Goal: Information Seeking & Learning: Learn about a topic

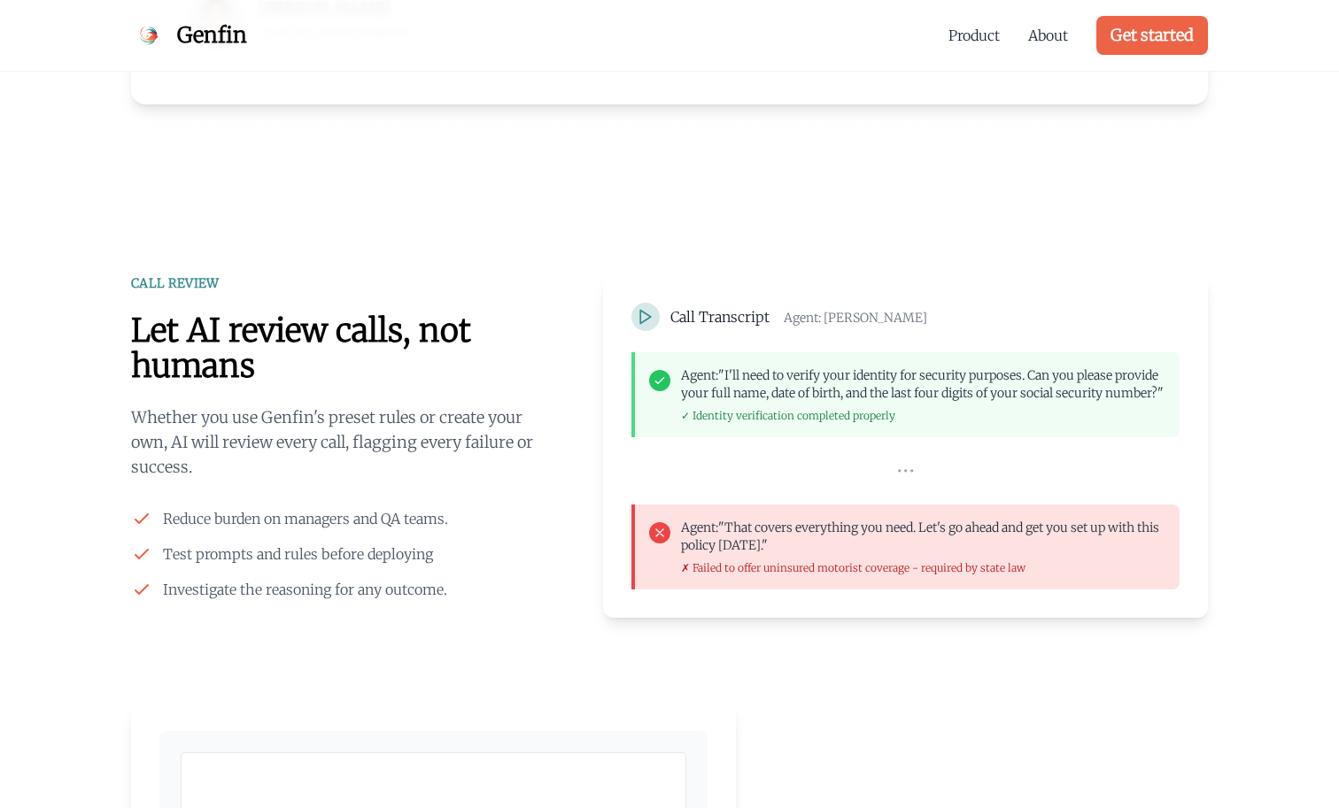
scroll to position [1286, 0]
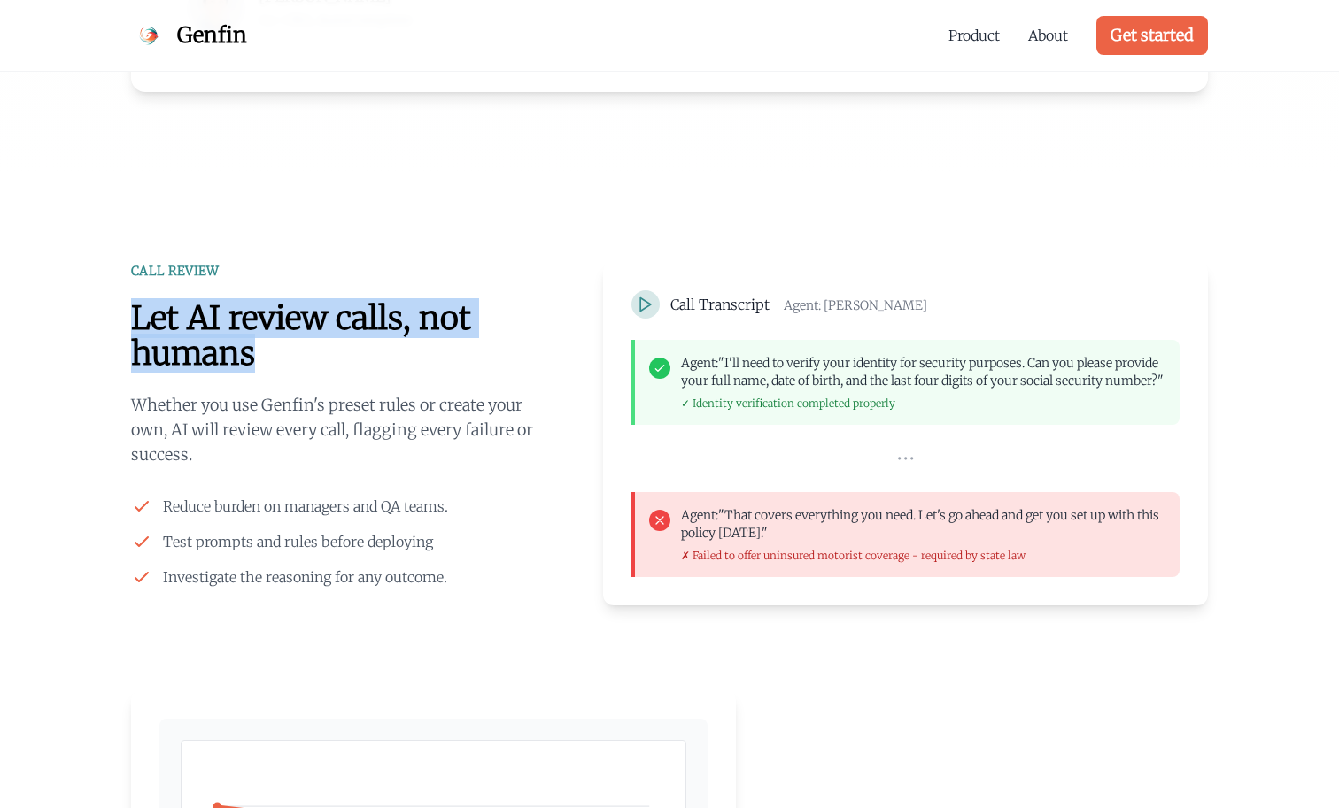
drag, startPoint x: 271, startPoint y: 347, endPoint x: 128, endPoint y: 324, distance: 144.4
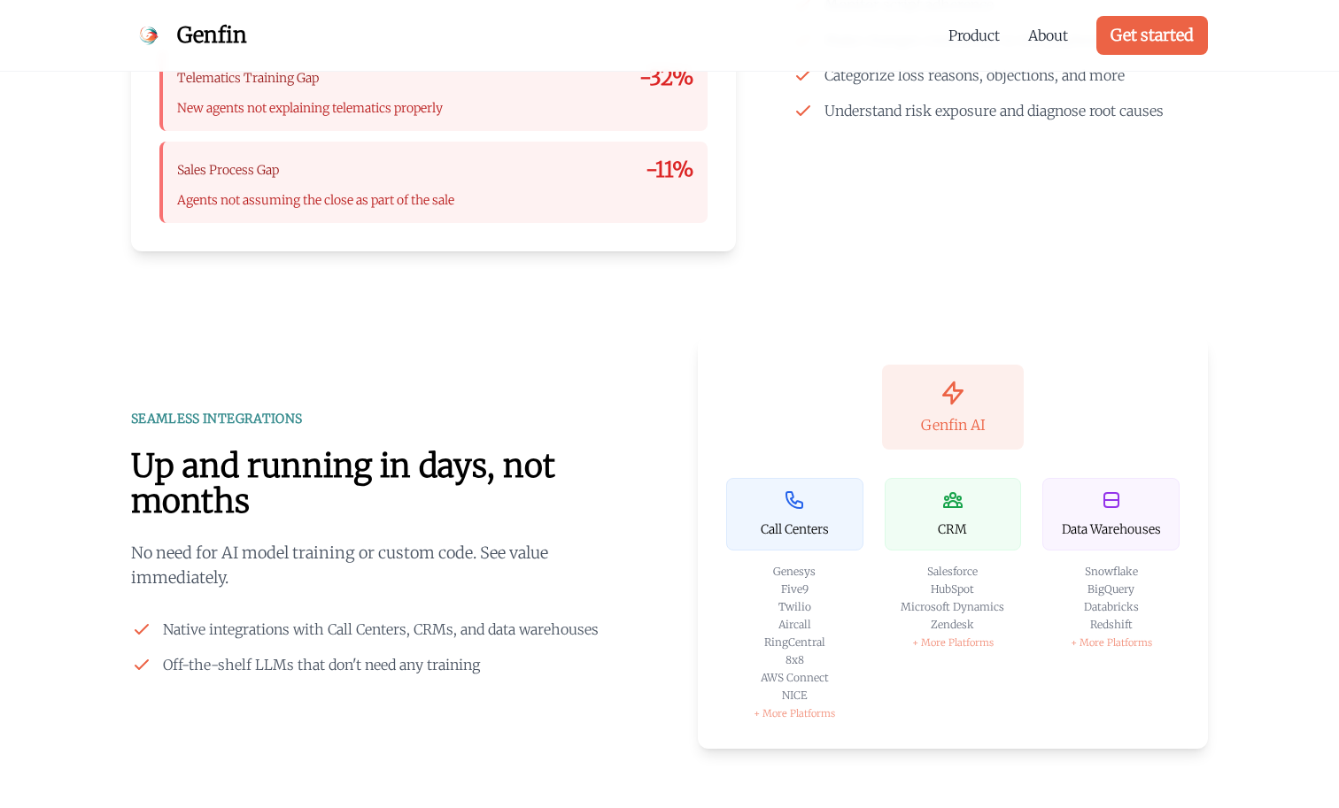
scroll to position [2375, 0]
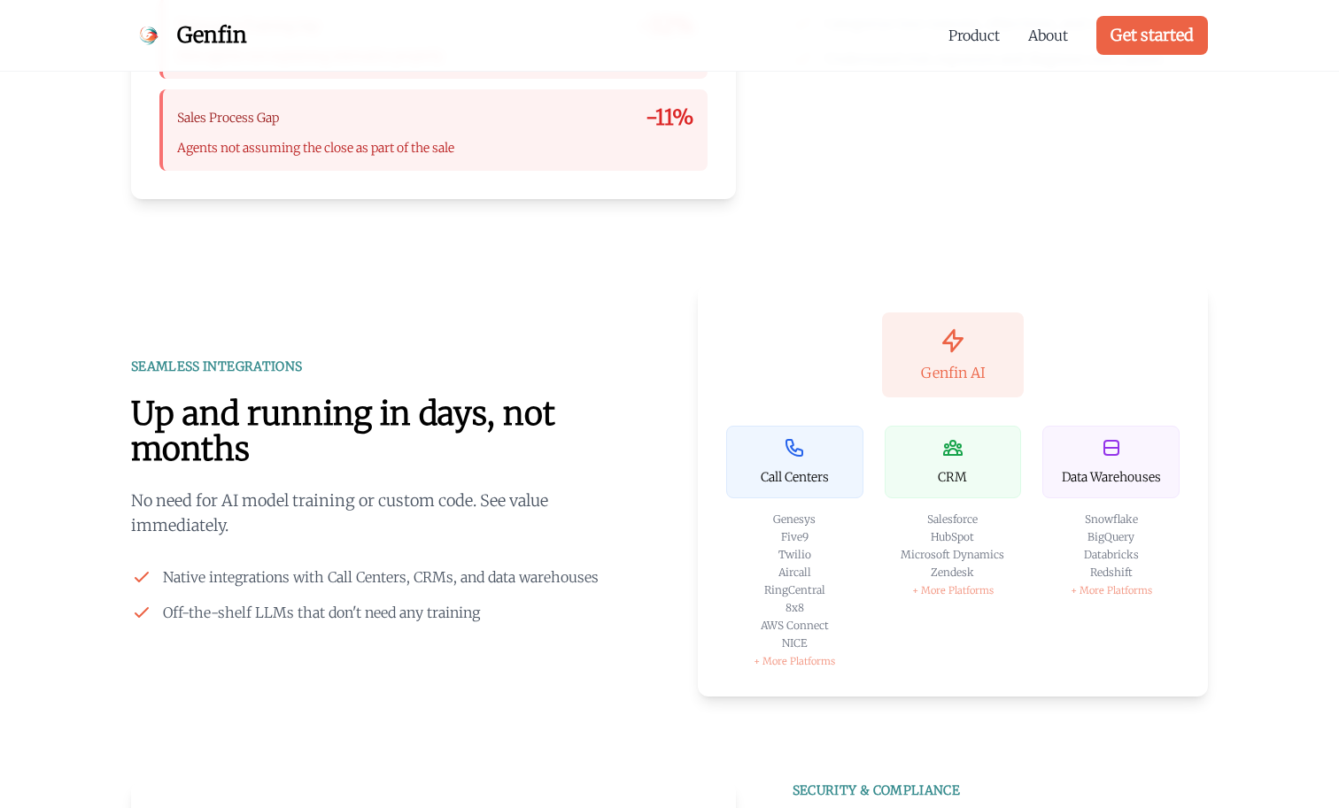
click at [416, 394] on div "SEAMLESS INTEGRATIONS Up and running in days, not months No need for AI model t…" at bounding box center [386, 491] width 510 height 266
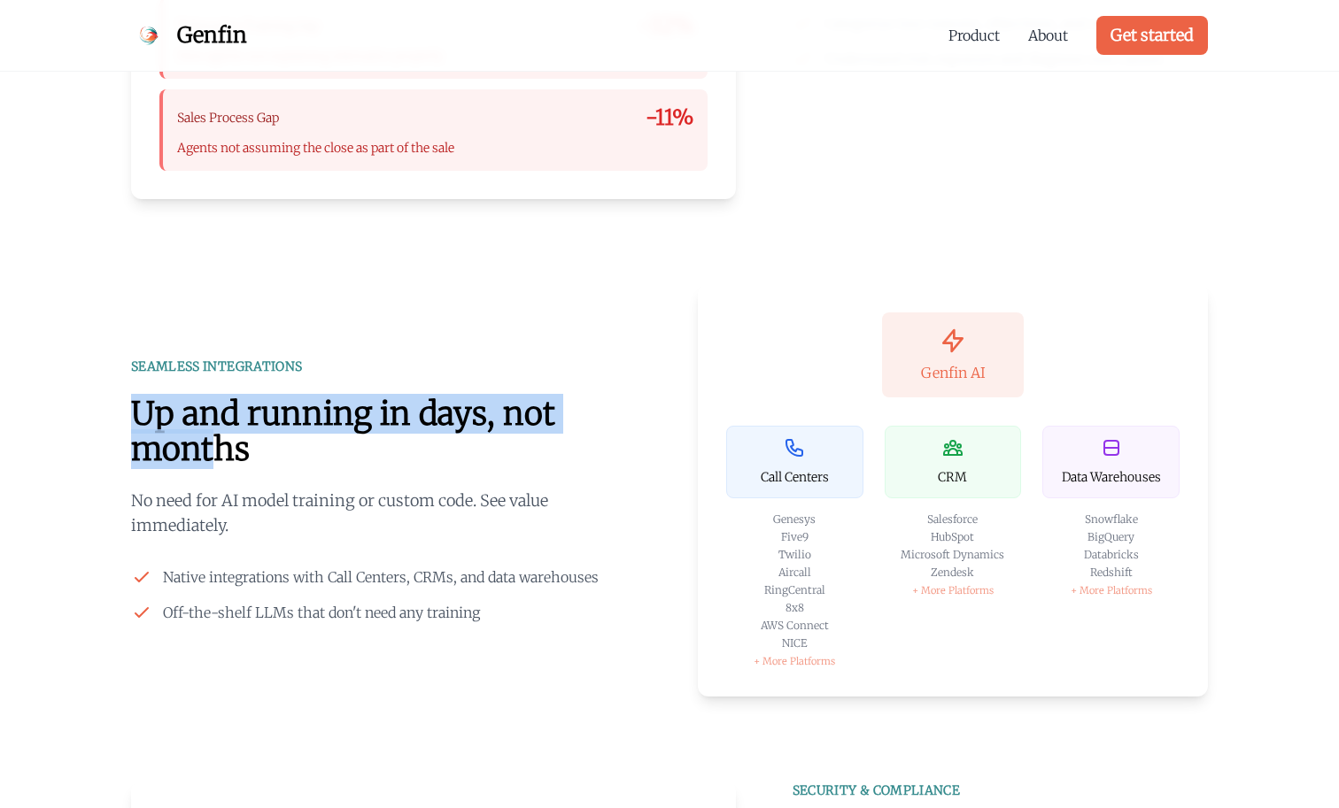
drag, startPoint x: 220, startPoint y: 467, endPoint x: 128, endPoint y: 410, distance: 108.1
click at [128, 410] on div "CALL REVIEW Let AI review calls, not humans Whether you use Genfin's preset rul…" at bounding box center [669, 158] width 1133 height 1969
drag, startPoint x: 132, startPoint y: 426, endPoint x: 349, endPoint y: 469, distance: 221.2
click at [349, 467] on h2 "Up and running in days, not months" at bounding box center [386, 432] width 510 height 71
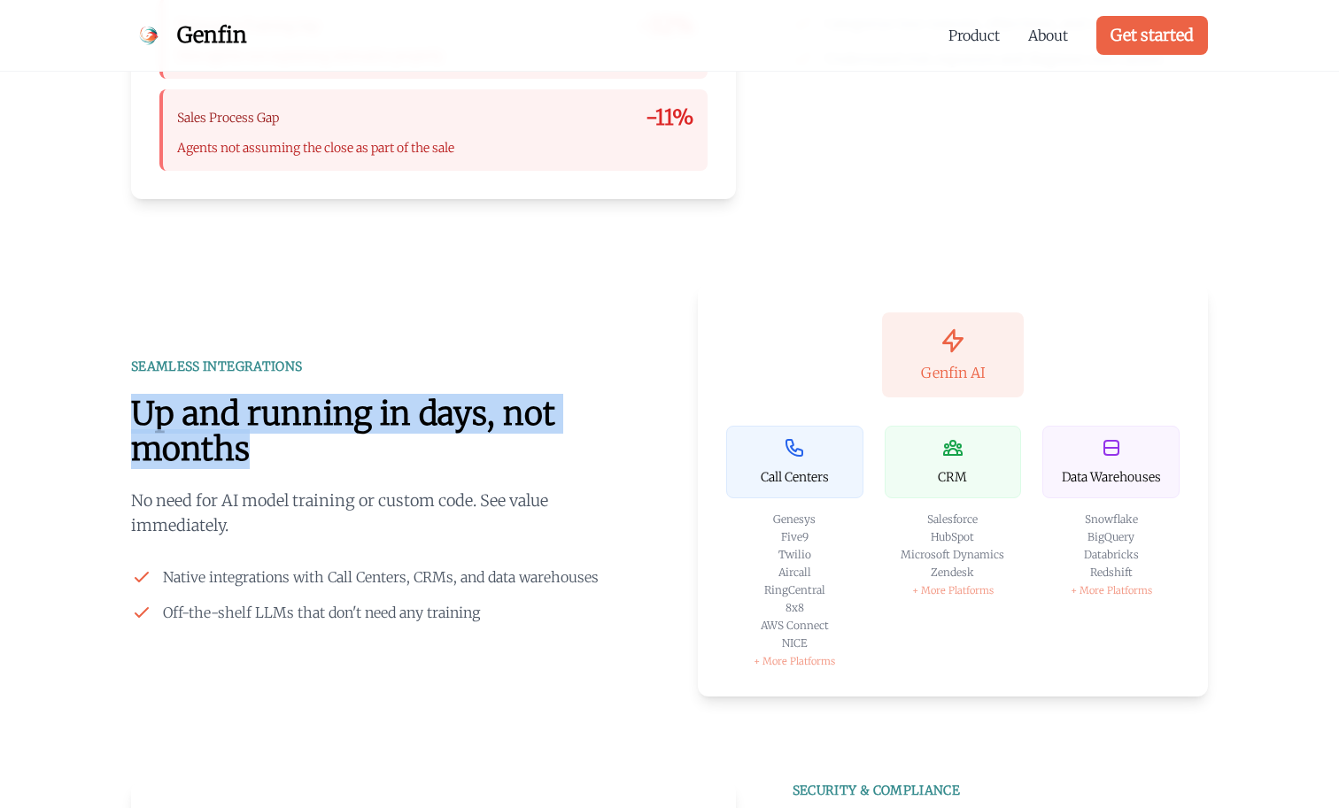
click at [349, 467] on h2 "Up and running in days, not months" at bounding box center [386, 432] width 510 height 71
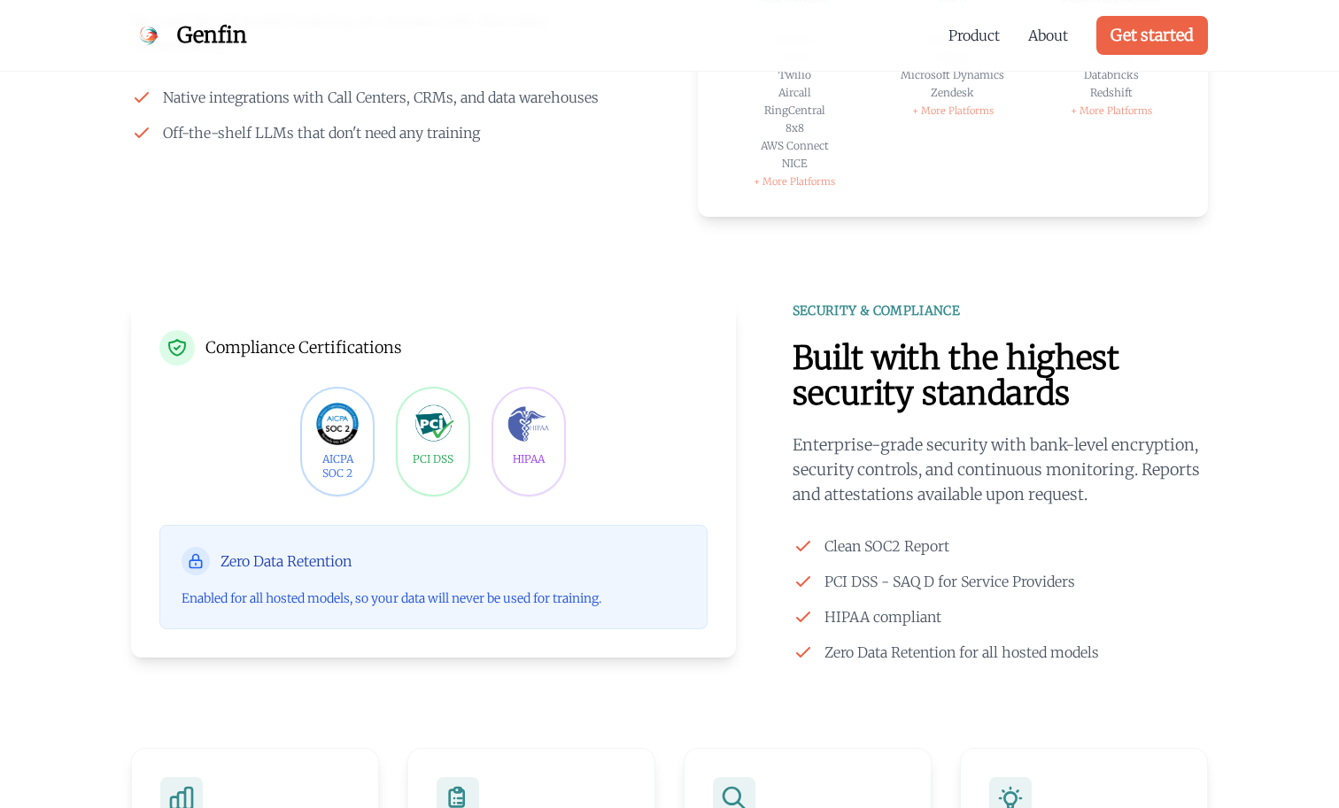
click at [391, 439] on div "AICPA SOC 2 PCI DSS HIPAA" at bounding box center [433, 442] width 548 height 110
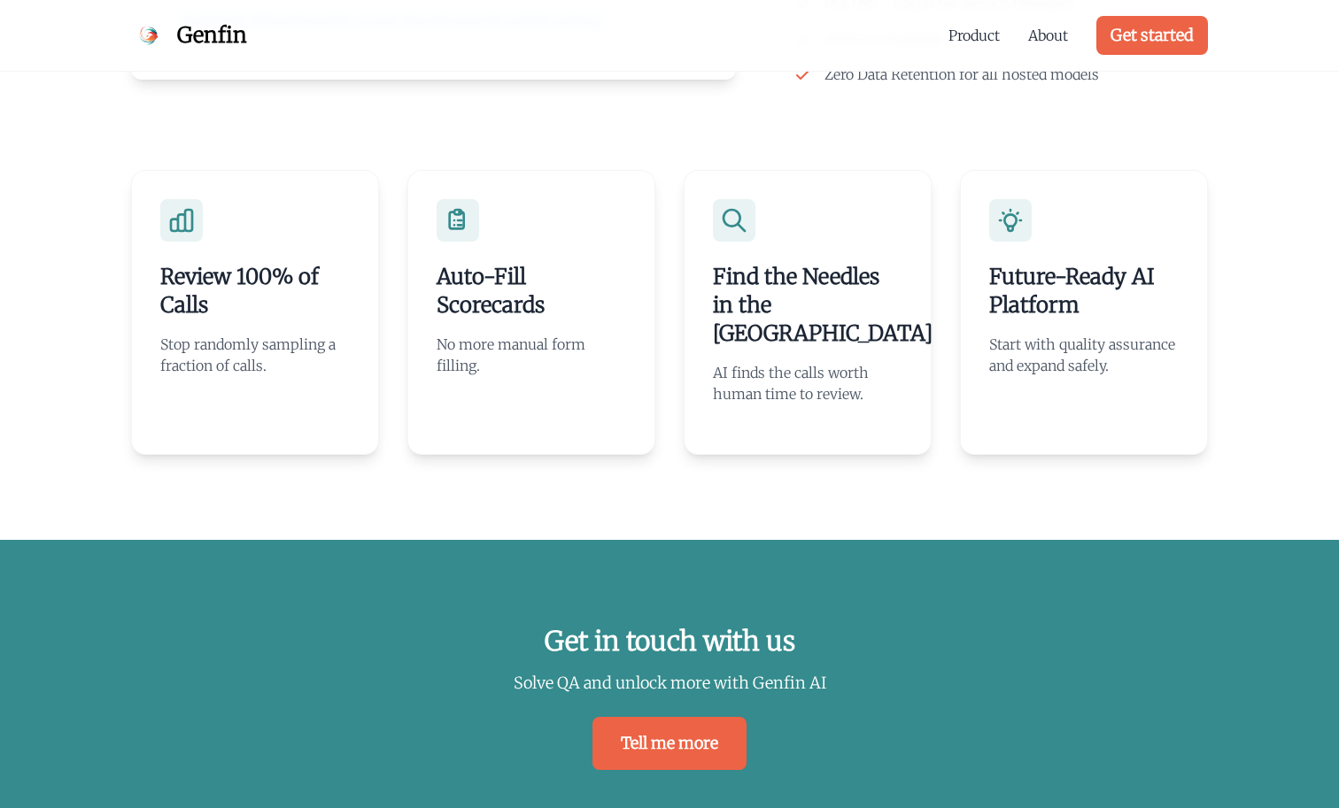
scroll to position [3782, 0]
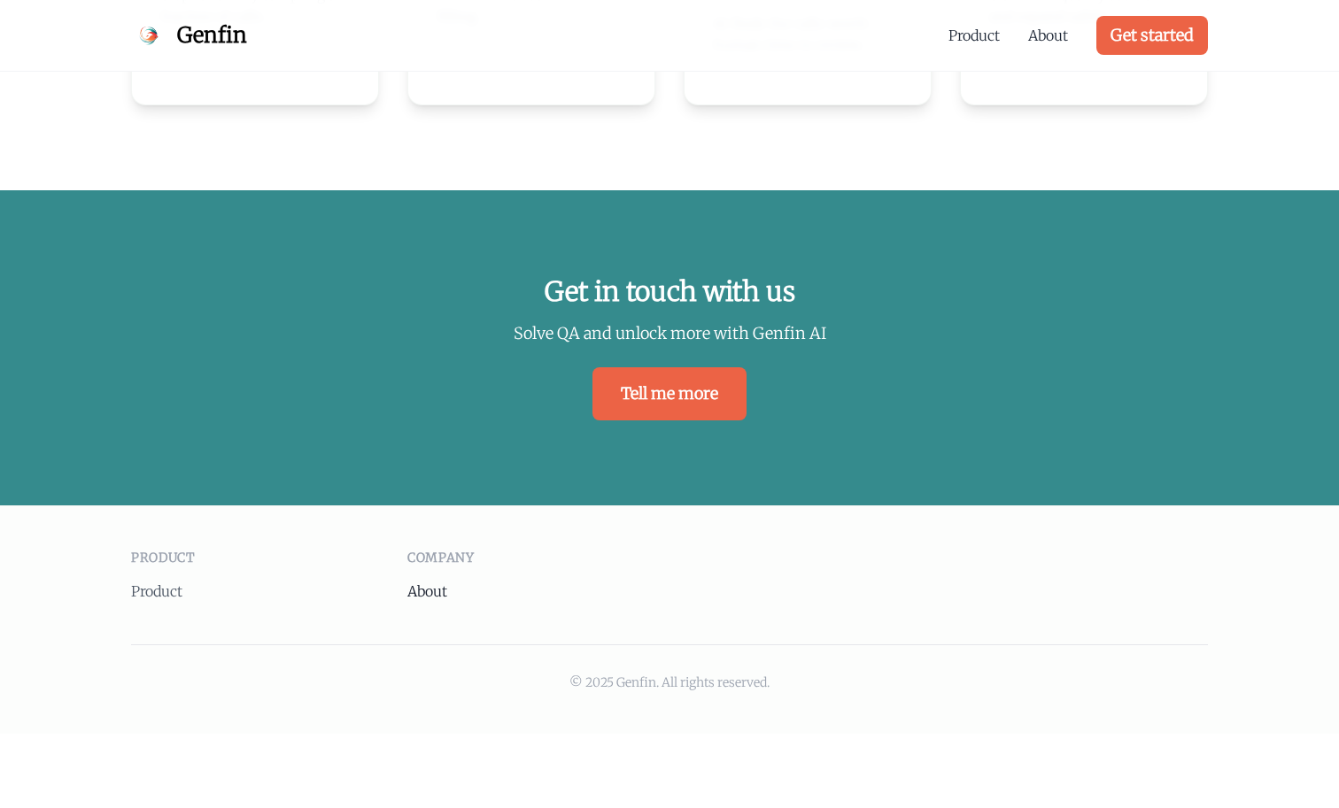
click at [429, 587] on link "About" at bounding box center [427, 592] width 40 height 18
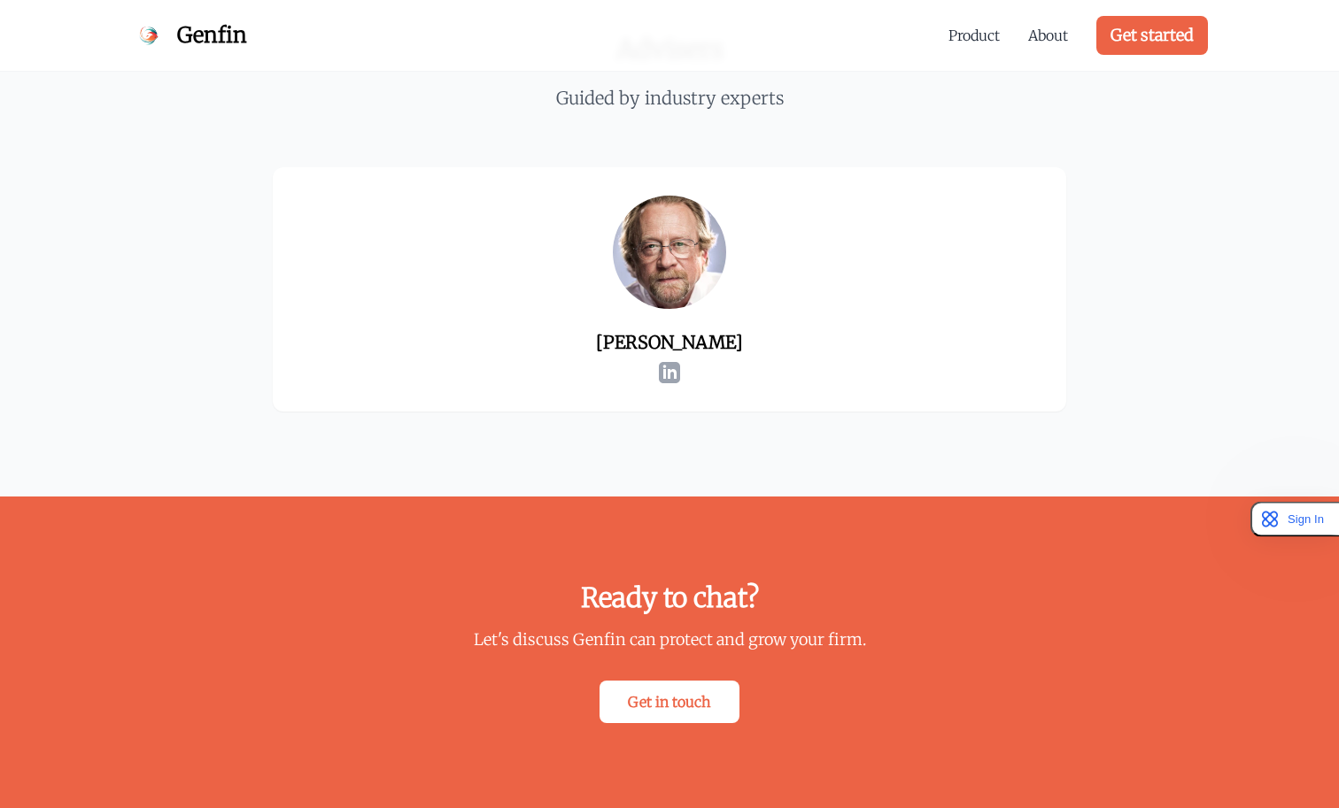
scroll to position [3153, 0]
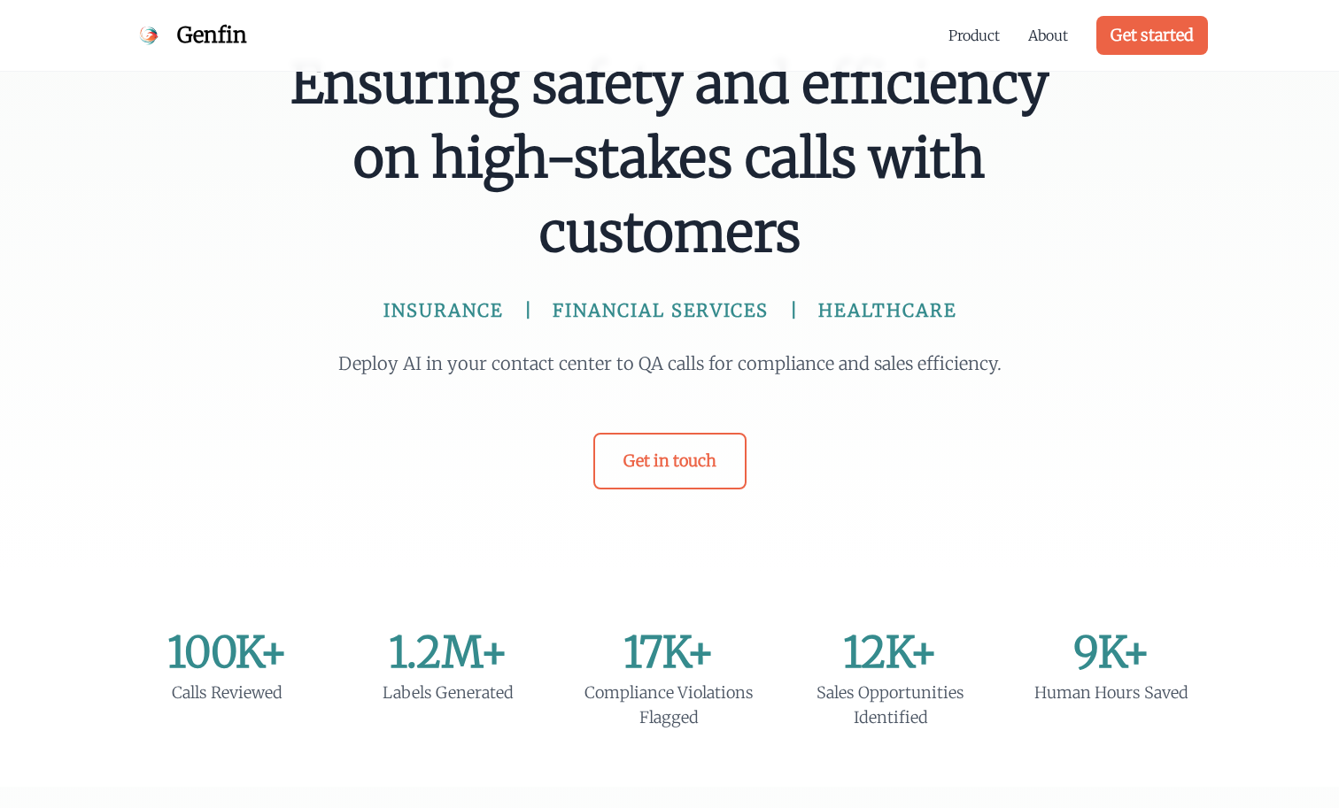
scroll to position [78, 0]
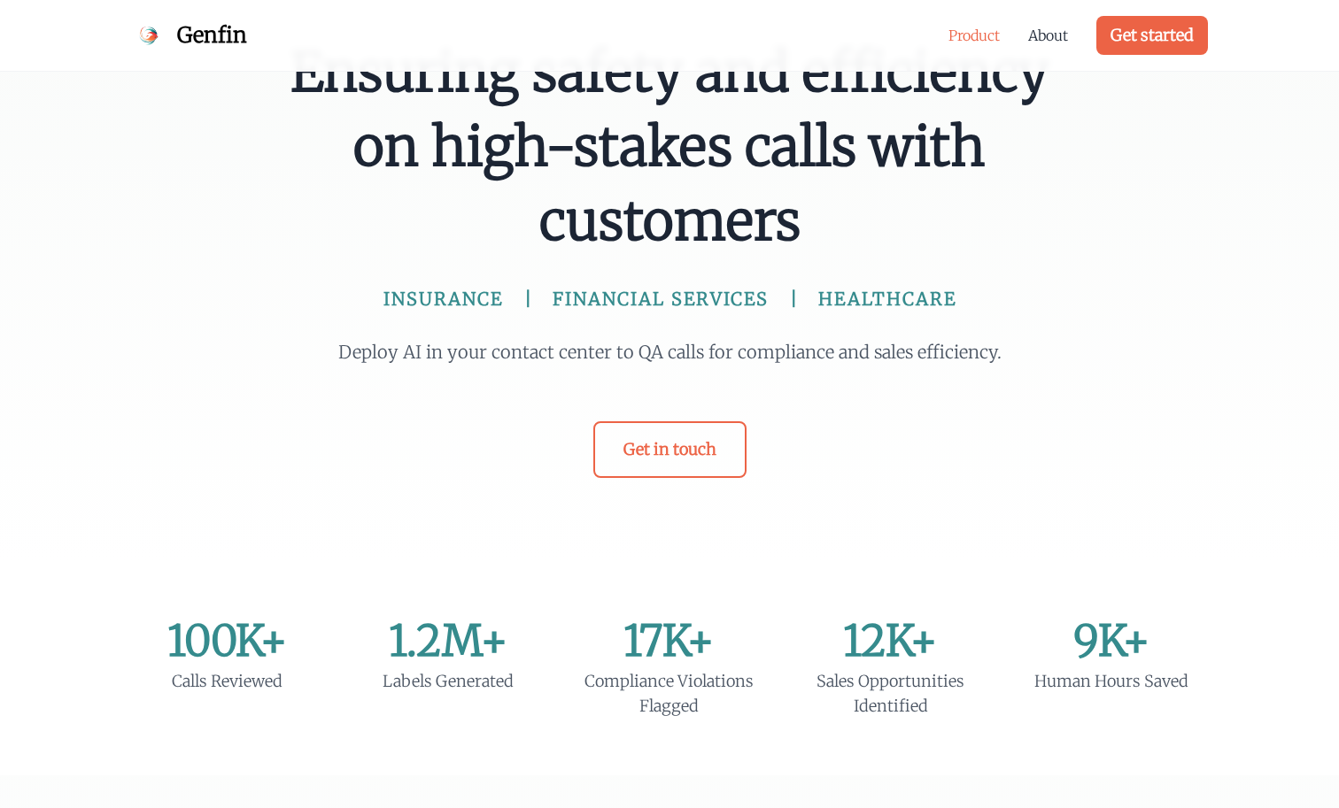
click at [960, 36] on link "Product" at bounding box center [973, 35] width 51 height 21
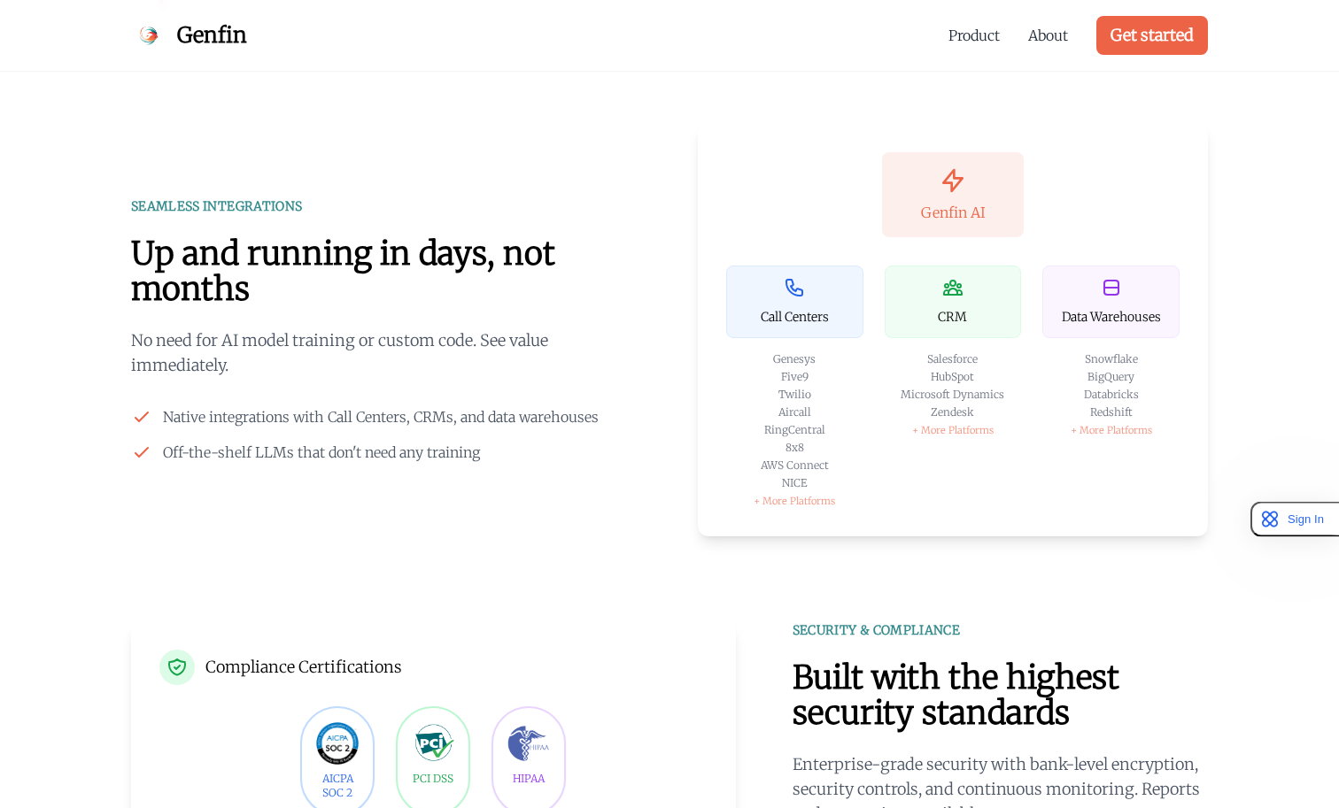
scroll to position [2539, 0]
